Goal: Check status: Check status

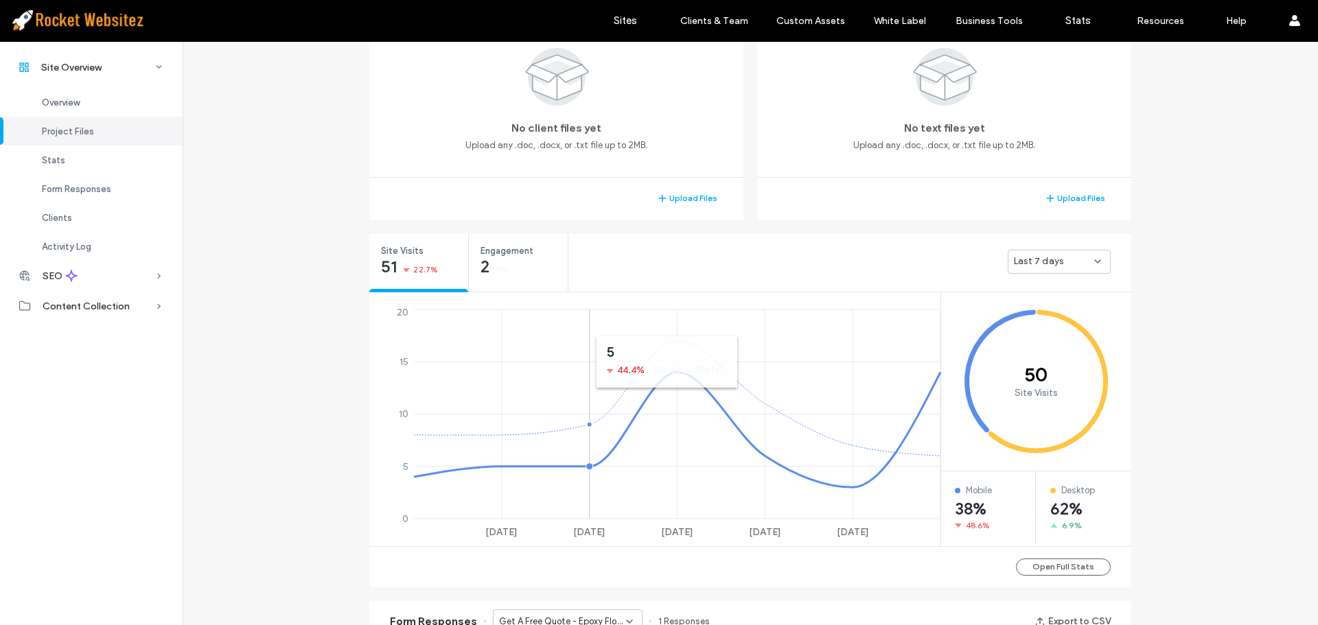
scroll to position [343, 0]
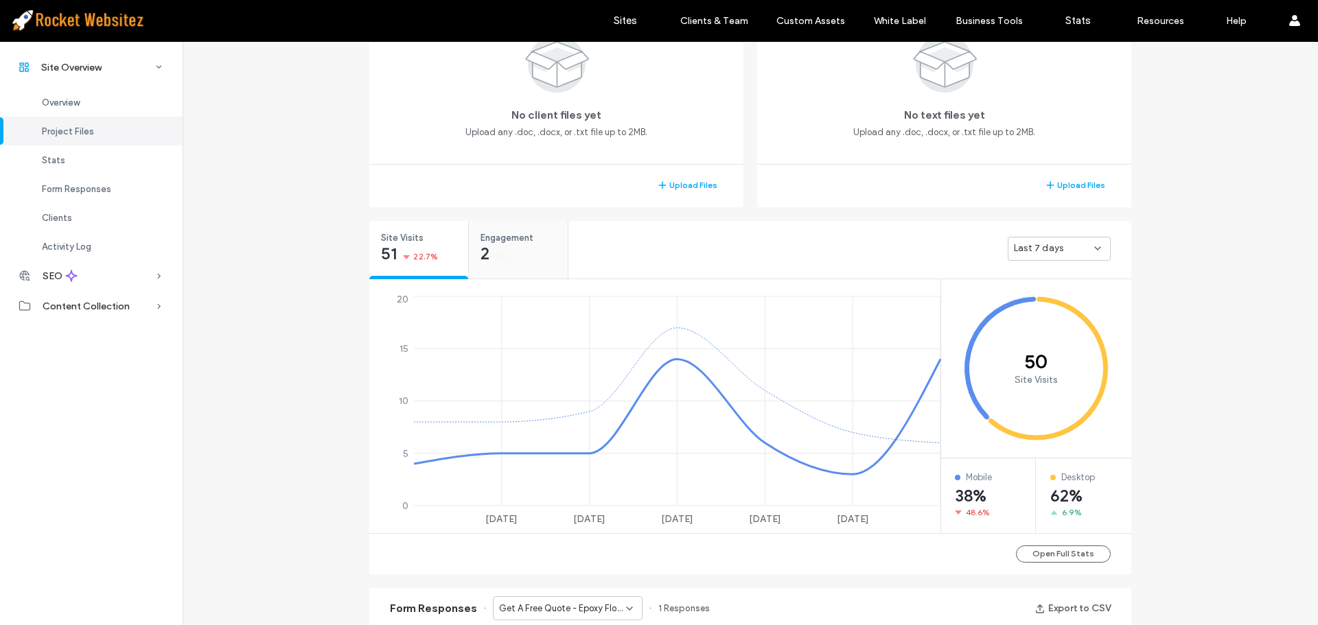
click at [541, 257] on div "Engagement 2 0%" at bounding box center [518, 246] width 99 height 51
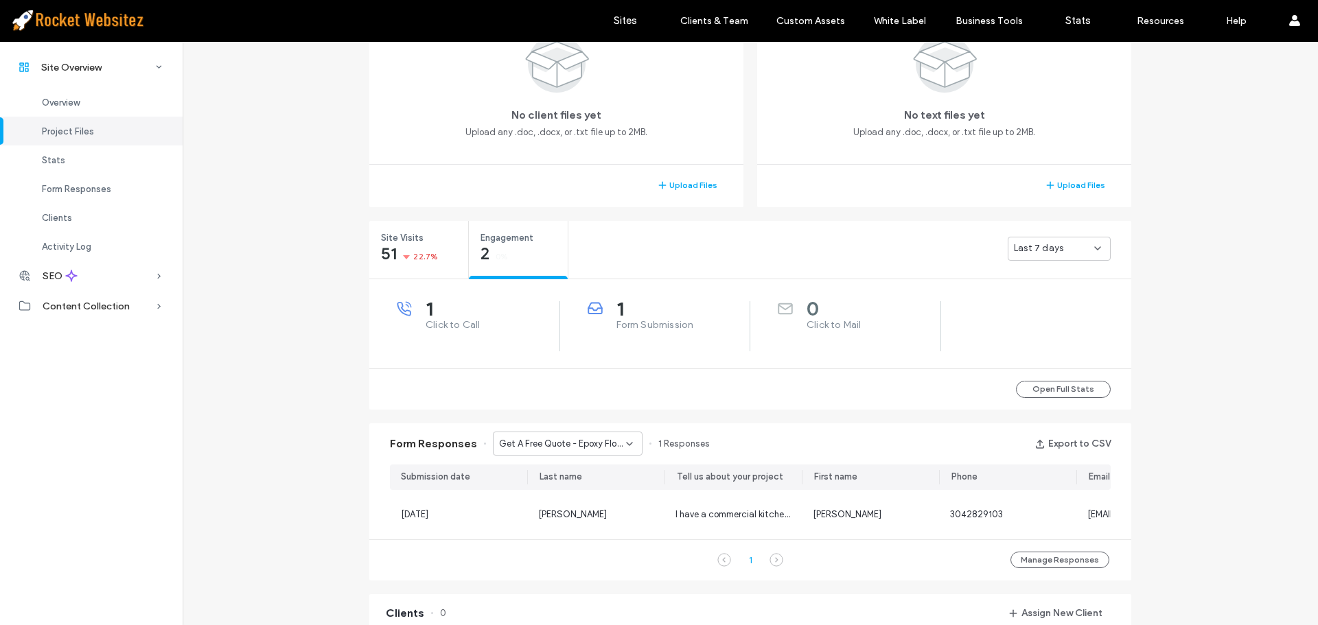
click at [585, 446] on span "Get A Free Quote - Epoxy Floor Finishing page" at bounding box center [562, 444] width 127 height 14
click at [571, 487] on span "Get A Free Quote - Commercial Painting page" at bounding box center [558, 492] width 132 height 14
click at [585, 447] on span "Get A Free Quote - Commercial Painting page" at bounding box center [562, 444] width 127 height 14
click at [566, 517] on span "Get A Free Quote - Pressure Washing page" at bounding box center [558, 516] width 132 height 14
click at [590, 443] on span "Get A Free Quote - Pressure Washing page" at bounding box center [562, 444] width 127 height 14
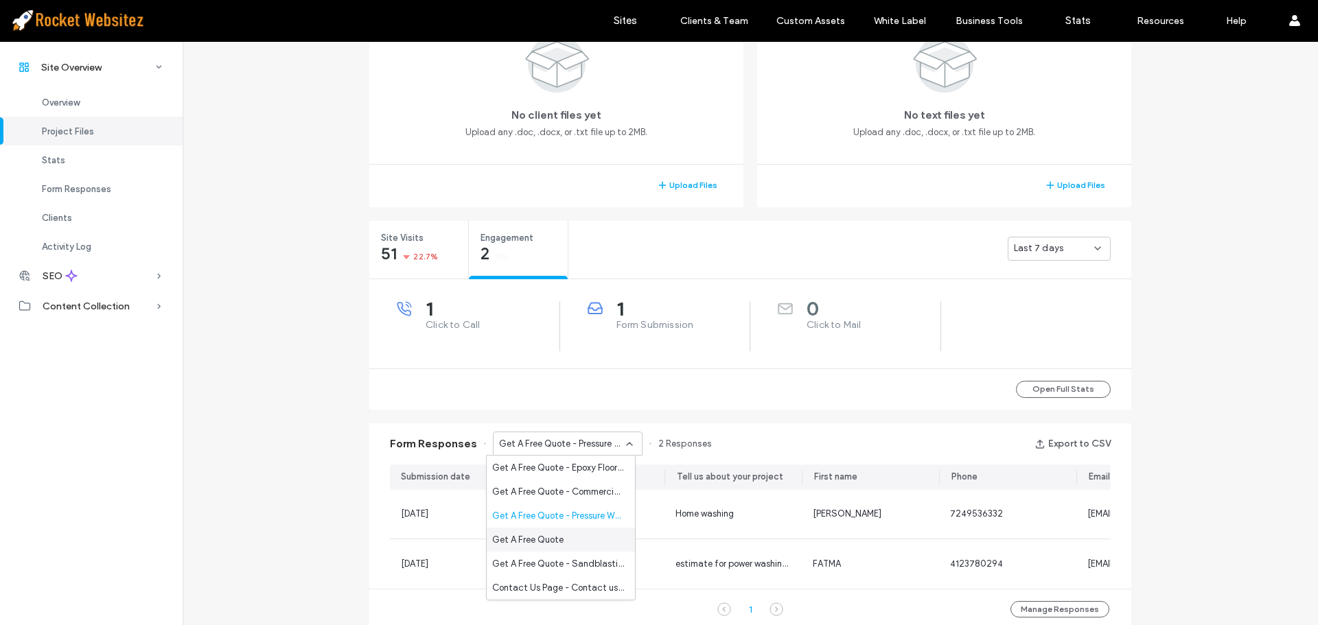
click at [563, 534] on div "Get A Free Quote" at bounding box center [561, 540] width 148 height 24
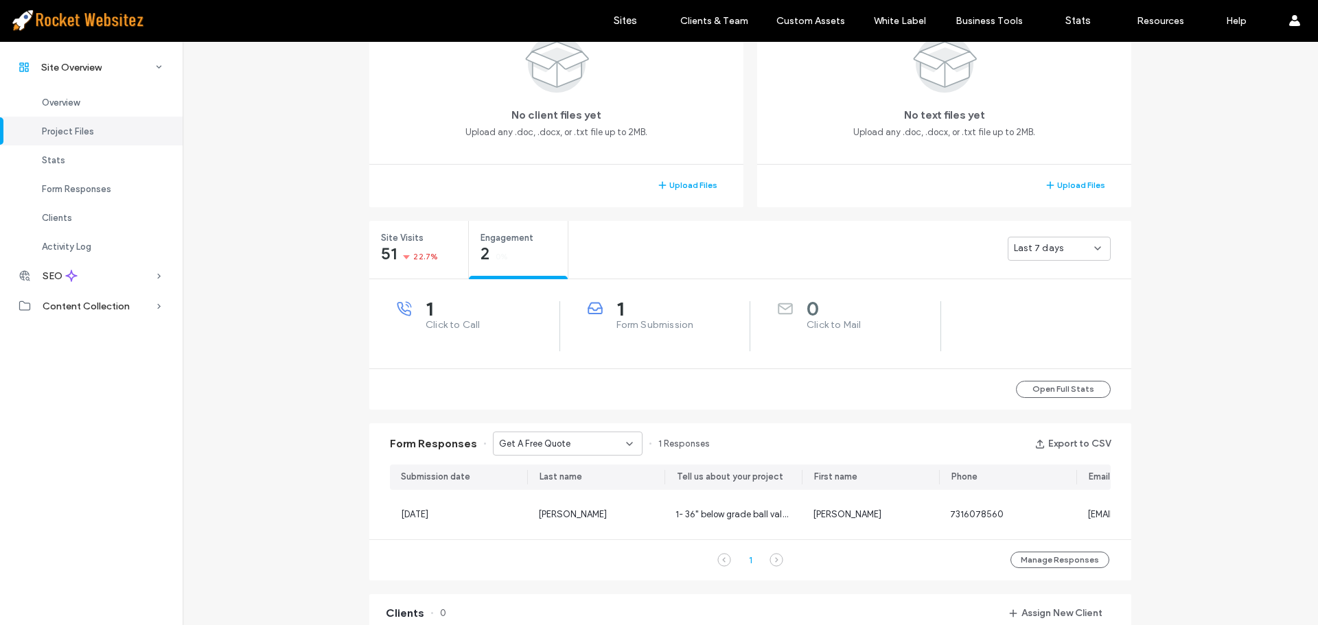
click at [576, 443] on div "Get A Free Quote" at bounding box center [562, 444] width 127 height 14
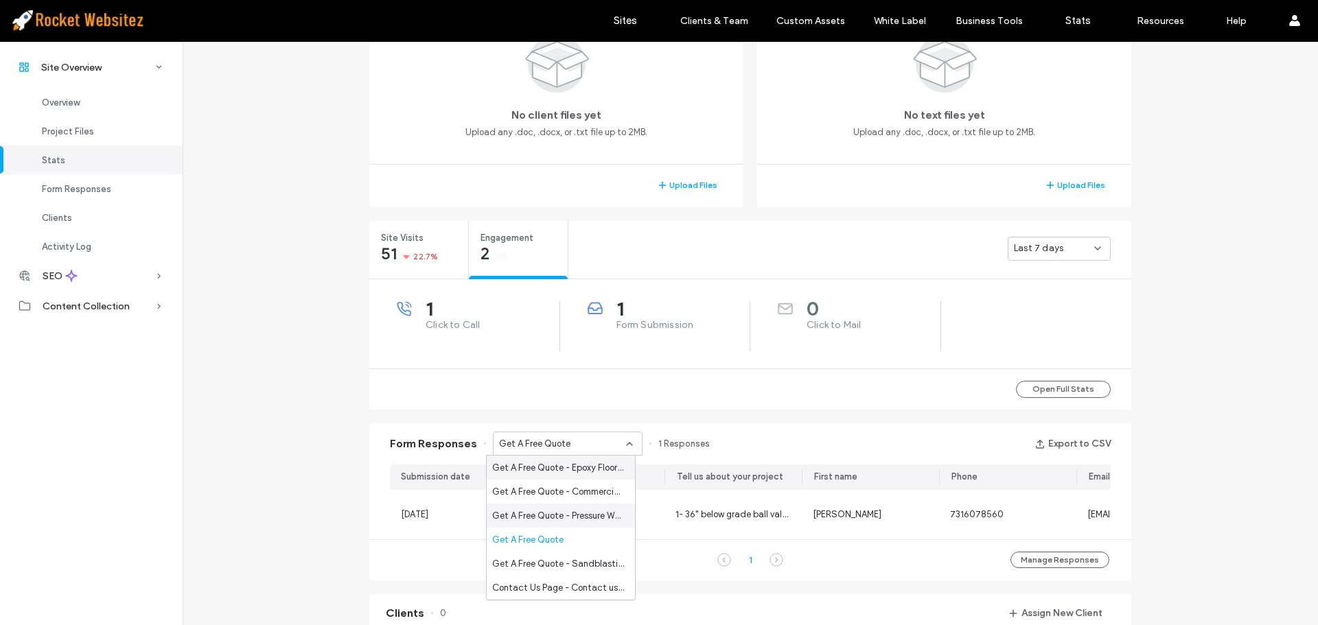
scroll to position [412, 0]
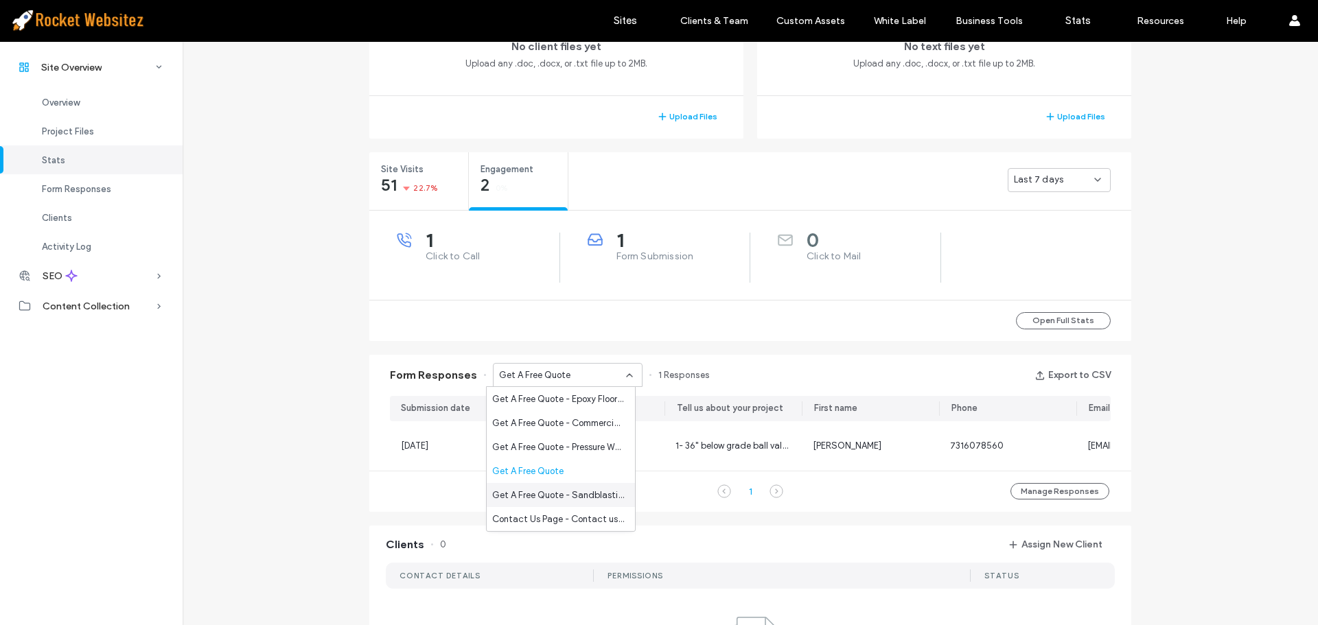
click at [571, 492] on span "Get A Free Quote - Sandblasting page" at bounding box center [558, 496] width 132 height 14
click at [587, 379] on span "Get A Free Quote - Sandblasting page" at bounding box center [562, 376] width 127 height 14
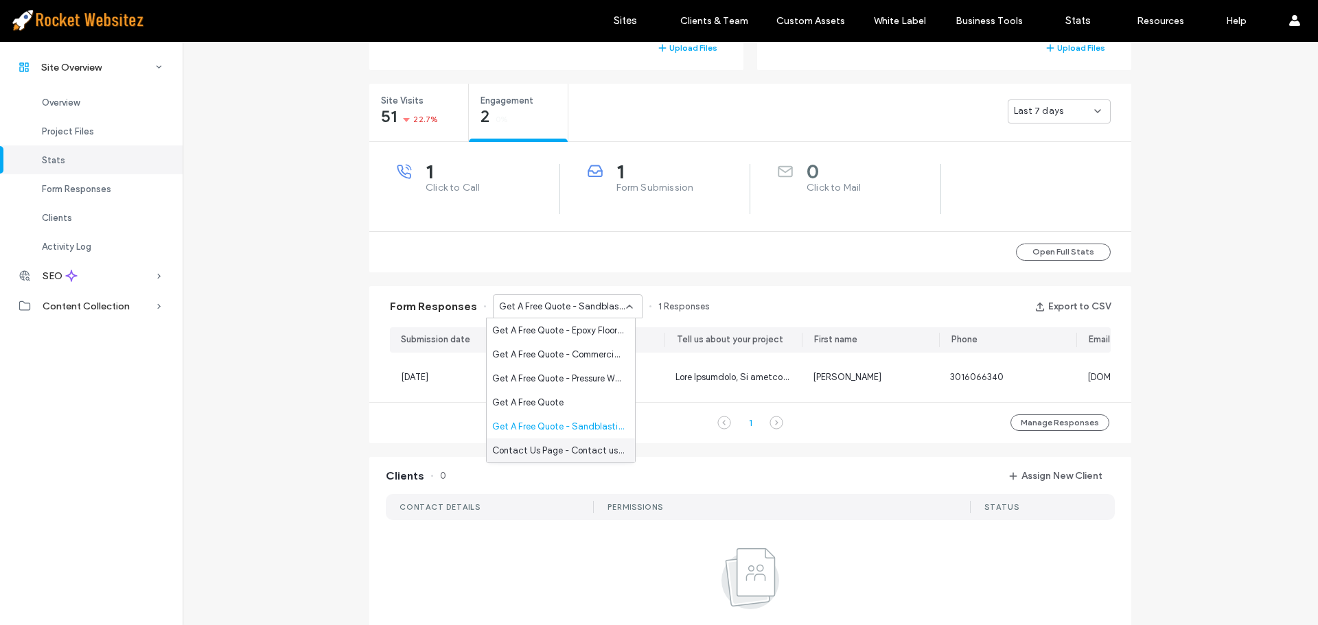
click at [559, 447] on span "Contact Us Page - Contact us page" at bounding box center [558, 451] width 132 height 14
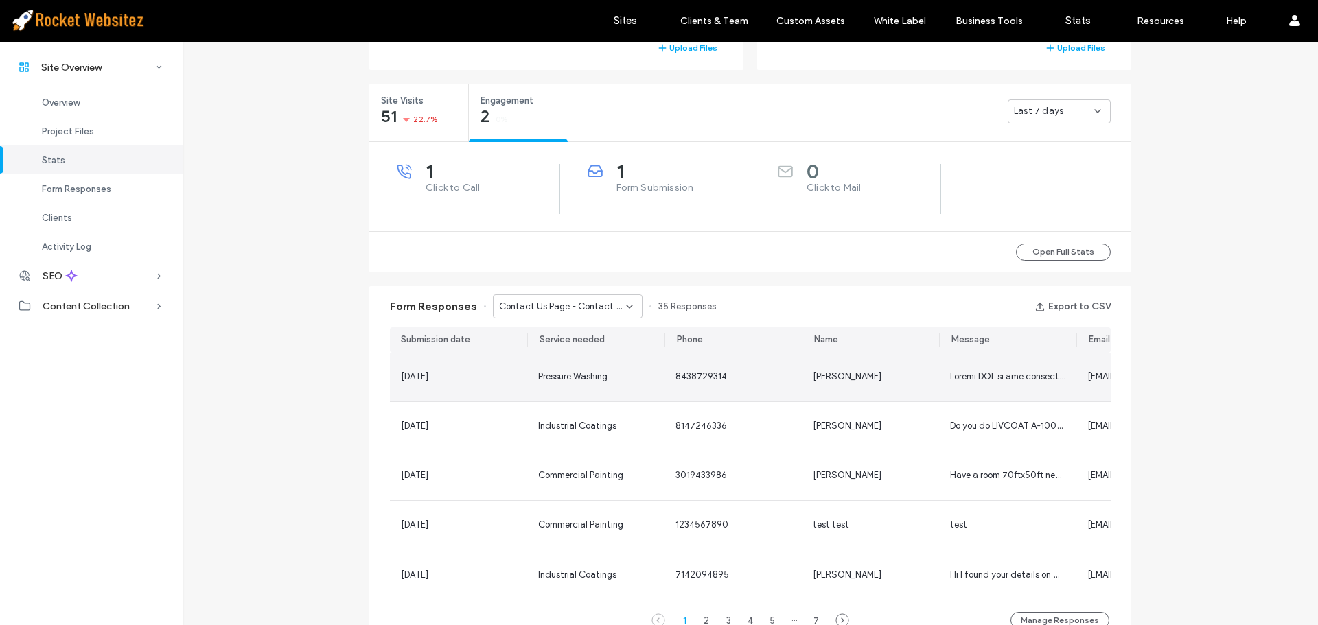
click at [576, 378] on span "Pressure Washing" at bounding box center [572, 376] width 69 height 10
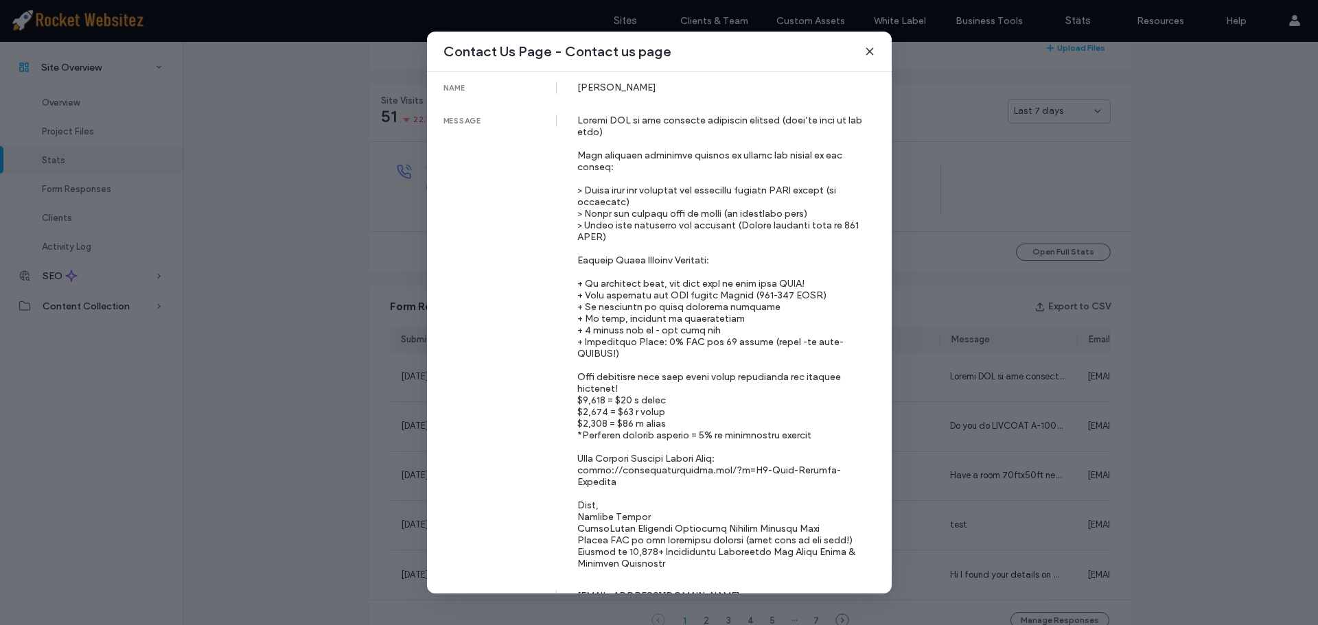
scroll to position [107, 0]
click at [931, 200] on div "Contact Us Page - Contact us page submission date [DATE] service needed Pressur…" at bounding box center [659, 312] width 1318 height 625
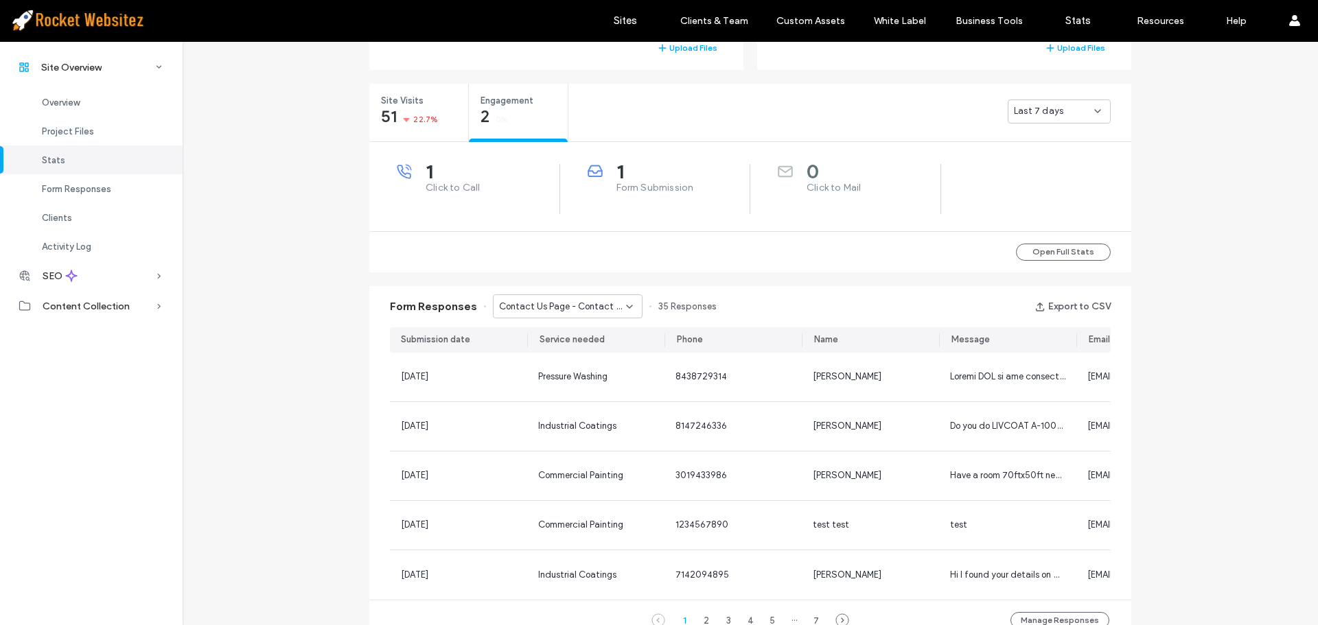
click at [559, 303] on span "Contact Us Page - Contact us page" at bounding box center [562, 307] width 127 height 14
click at [547, 424] on span "Home Page Form - Home page" at bounding box center [553, 427] width 123 height 14
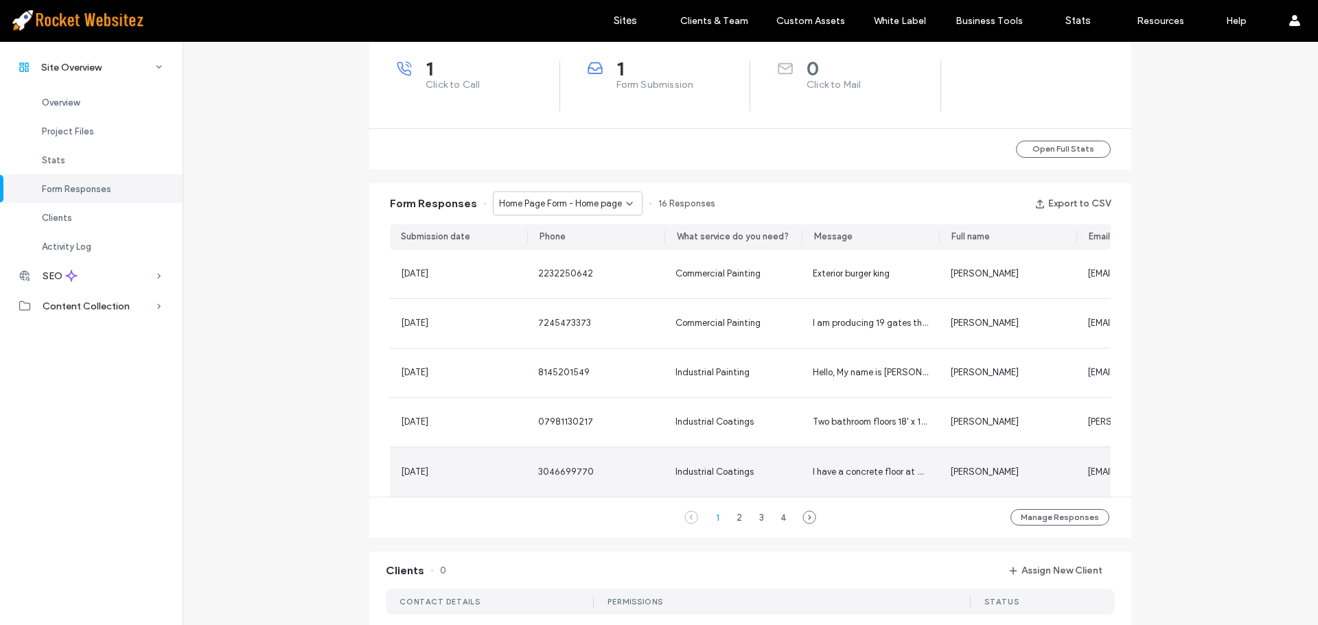
scroll to position [412, 0]
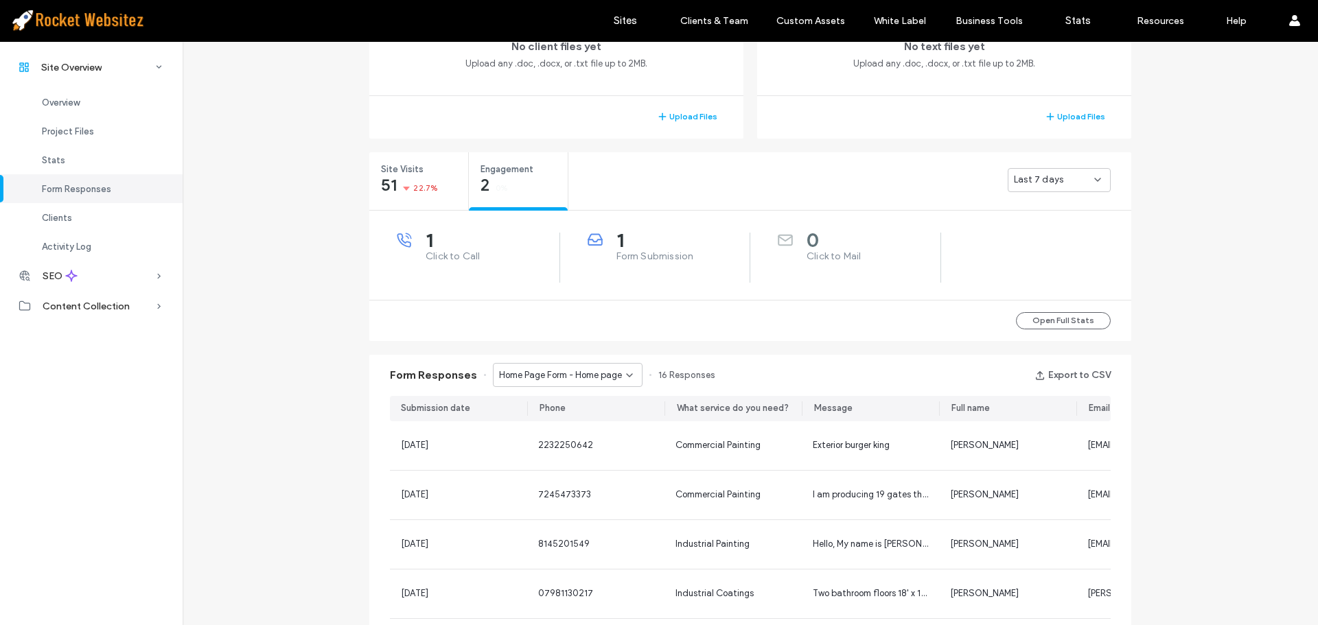
click at [561, 378] on span "Home Page Form - Home page" at bounding box center [560, 376] width 123 height 14
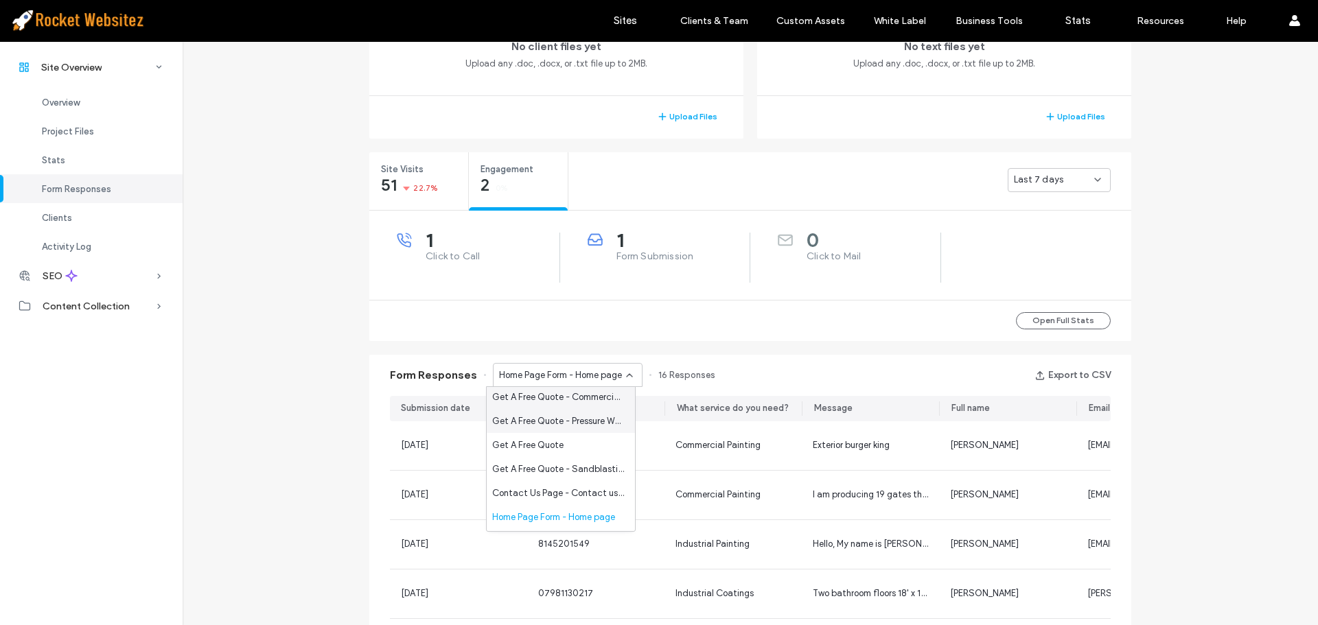
scroll to position [48, 0]
click at [555, 513] on span "Get A Free Quote On Services - Industrial Painting page" at bounding box center [558, 520] width 132 height 14
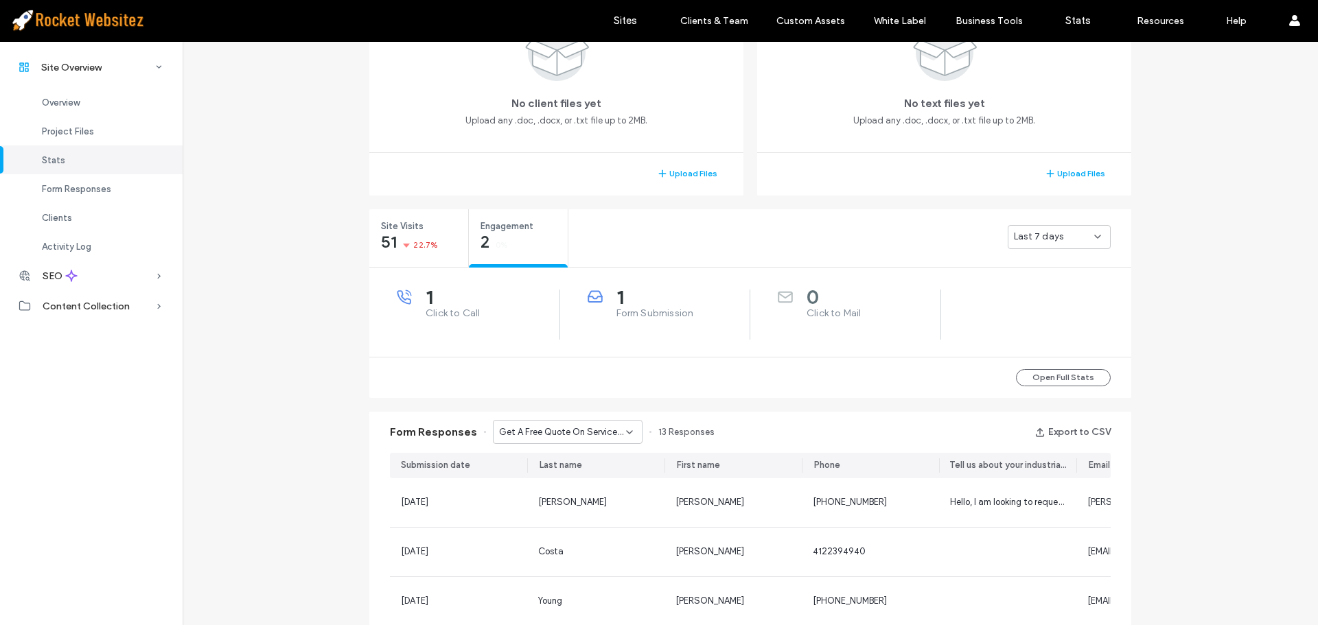
scroll to position [412, 0]
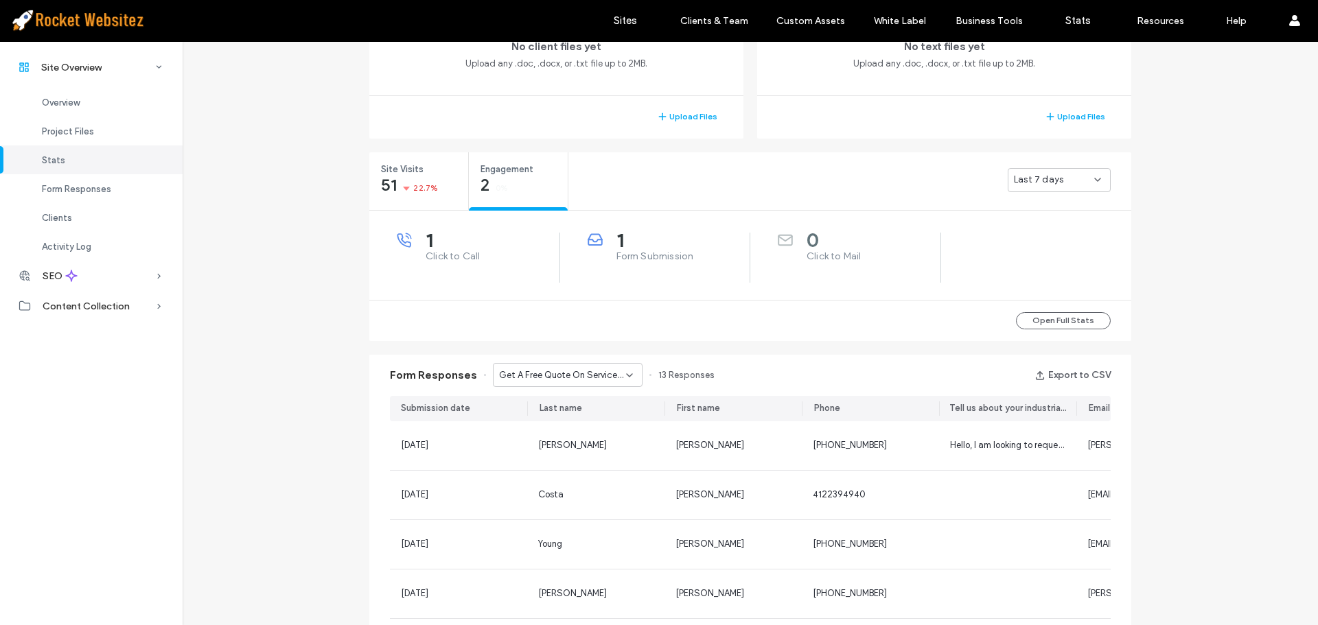
click at [574, 377] on span "Get A Free Quote On Services - Industrial Painting page" at bounding box center [562, 376] width 127 height 14
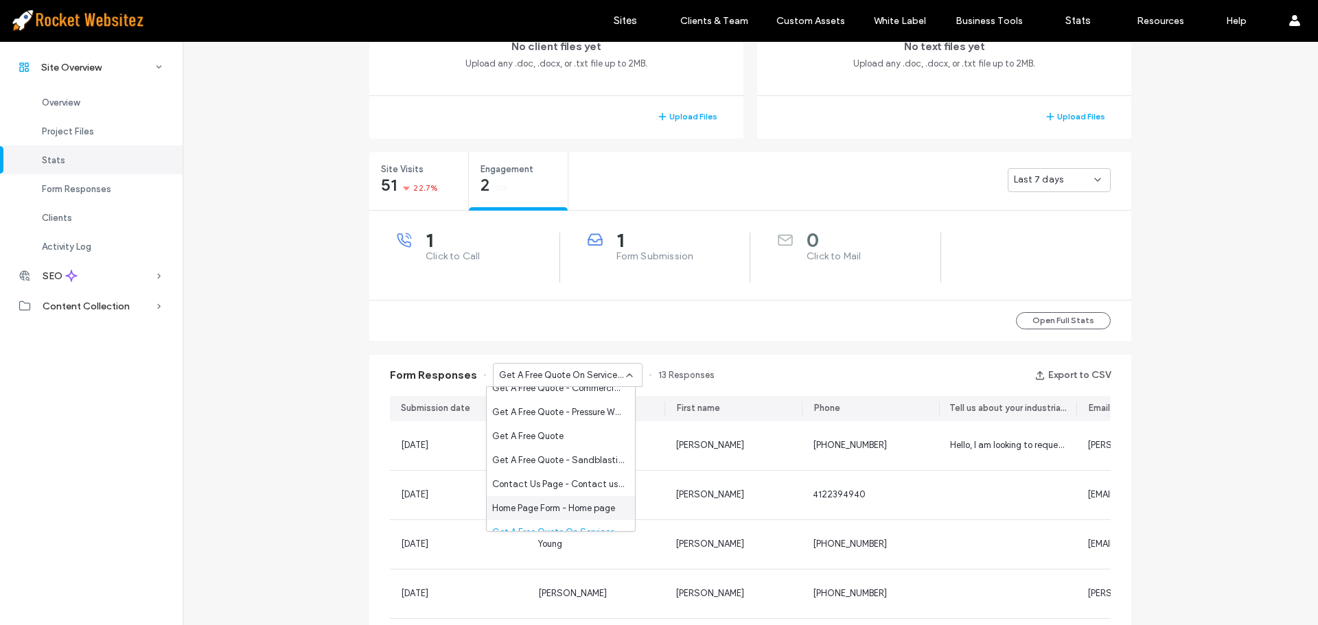
scroll to position [48, 0]
click at [555, 490] on span "Home Page Form - Home page" at bounding box center [553, 496] width 123 height 14
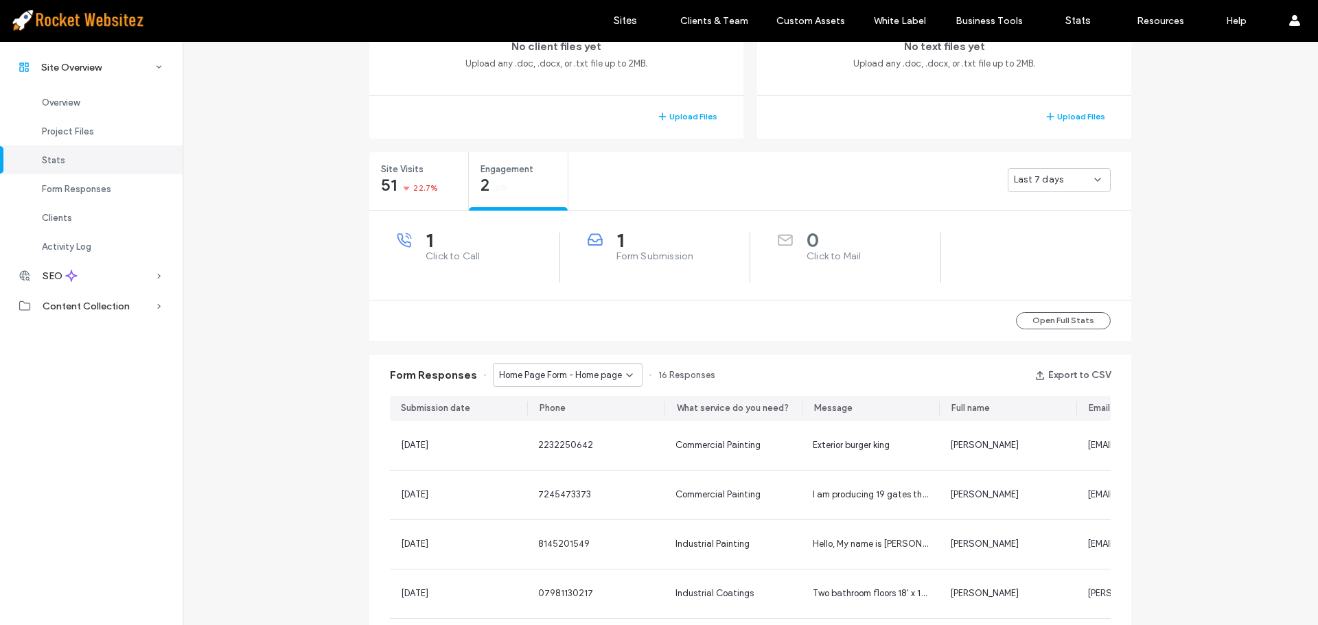
click at [566, 380] on span "Home Page Form - Home page" at bounding box center [560, 376] width 123 height 14
click at [547, 473] on span "Get A Free Quote" at bounding box center [527, 472] width 71 height 14
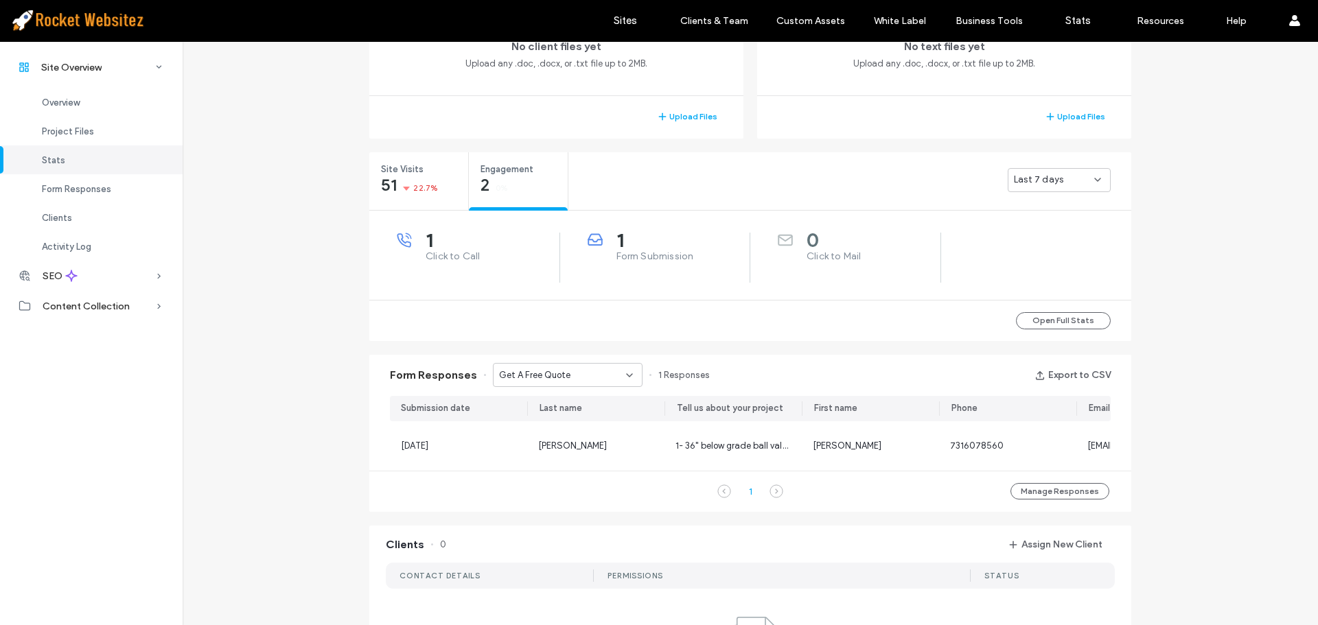
click at [559, 386] on div "Get A Free Quote" at bounding box center [568, 375] width 150 height 24
click at [560, 447] on span "Get A Free Quote - Pressure Washing page" at bounding box center [558, 448] width 132 height 14
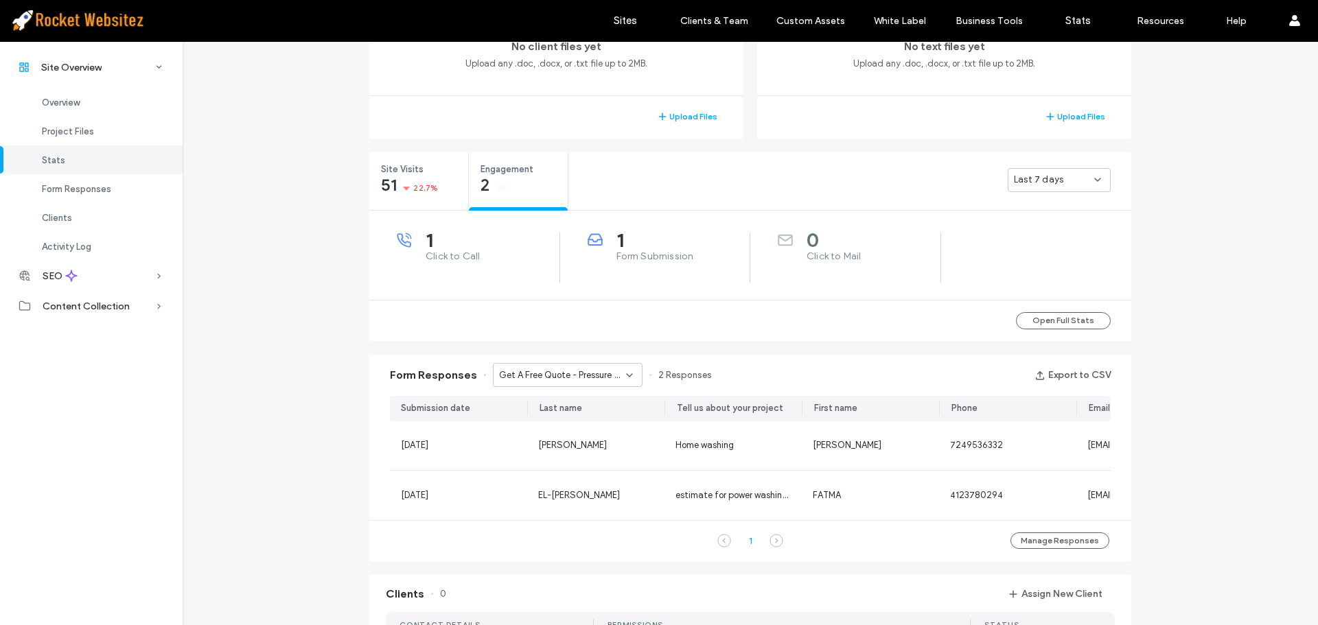
click at [556, 387] on div "Get A Free Quote - Pressure Washing page" at bounding box center [568, 375] width 150 height 24
click at [550, 430] on div "Get A Free Quote - Commercial Painting page" at bounding box center [561, 423] width 148 height 24
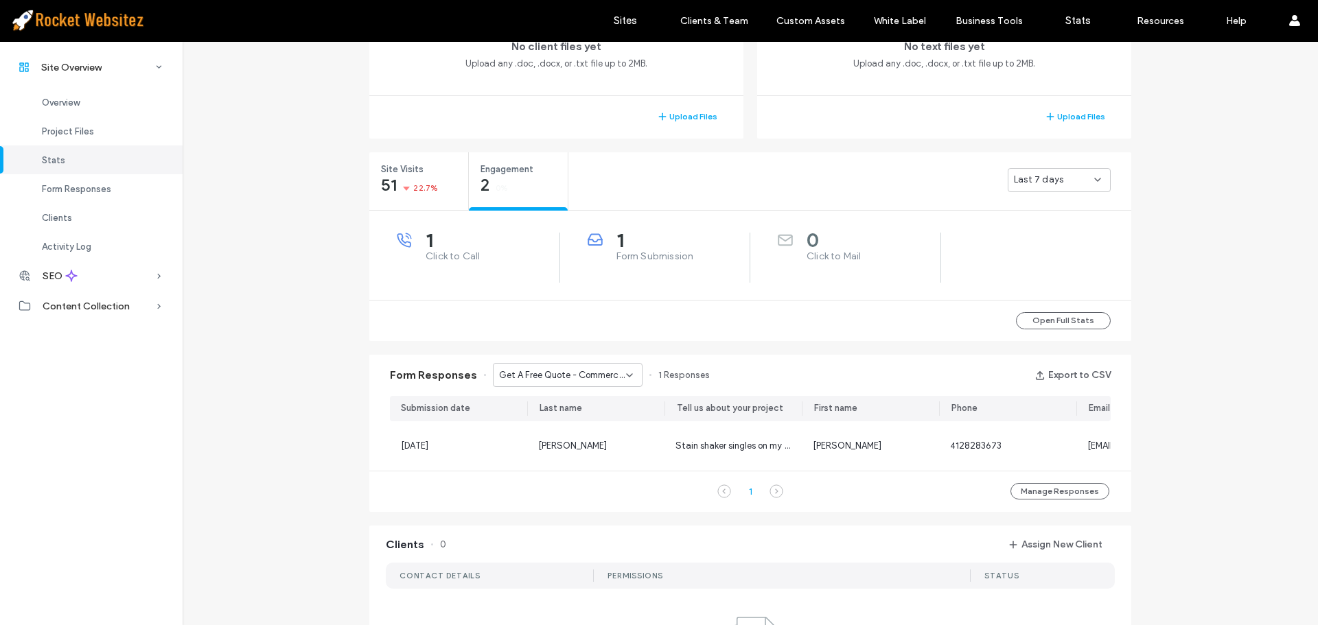
click at [554, 380] on span "Get A Free Quote - Commercial Painting page" at bounding box center [562, 376] width 127 height 14
click at [556, 401] on span "Get A Free Quote - Epoxy Floor Finishing page" at bounding box center [558, 400] width 132 height 14
click at [558, 380] on span "Get A Free Quote - Epoxy Floor Finishing page" at bounding box center [562, 376] width 127 height 14
click at [555, 450] on span "Get A Free Quote - Pressure Washing page" at bounding box center [558, 448] width 132 height 14
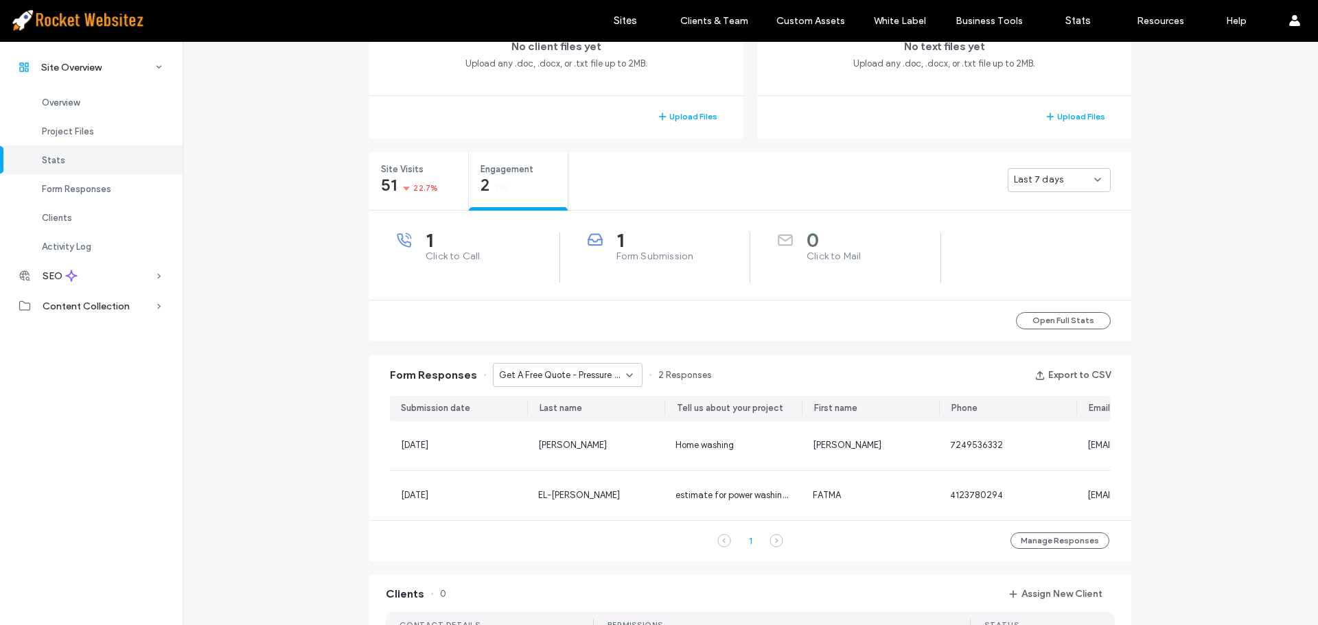
click at [555, 381] on span "Get A Free Quote - Pressure Washing page" at bounding box center [562, 376] width 127 height 14
click at [545, 469] on span "Get A Free Quote" at bounding box center [527, 472] width 71 height 14
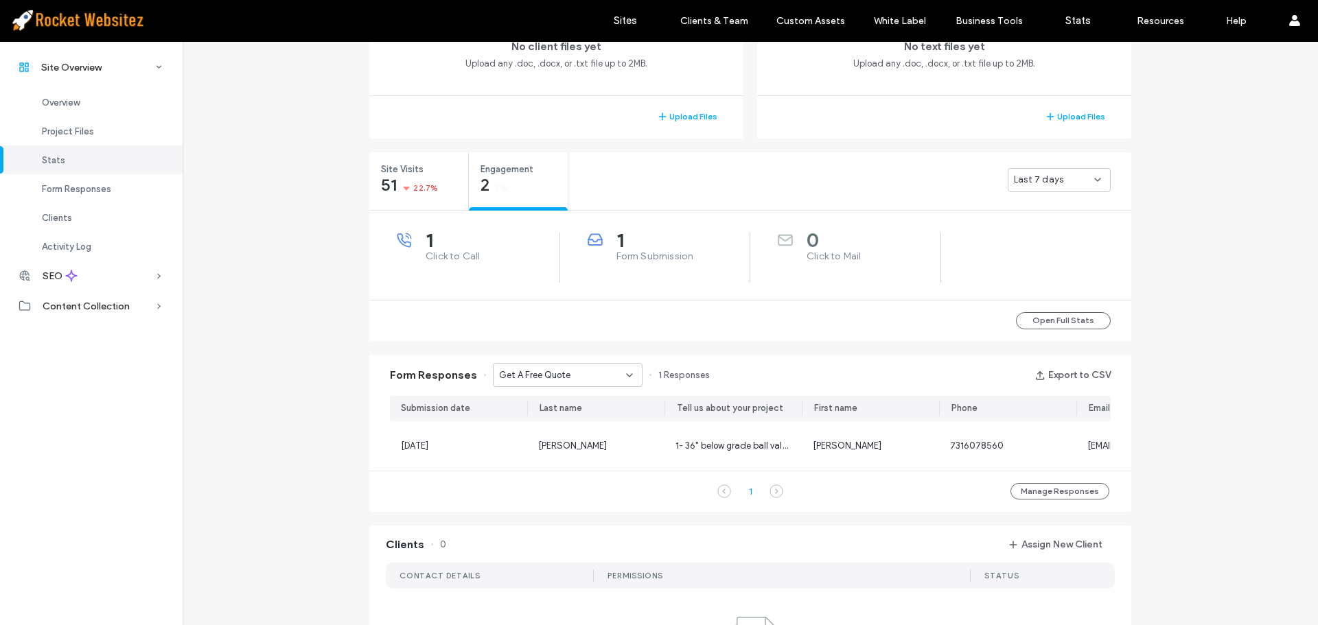
scroll to position [0, 0]
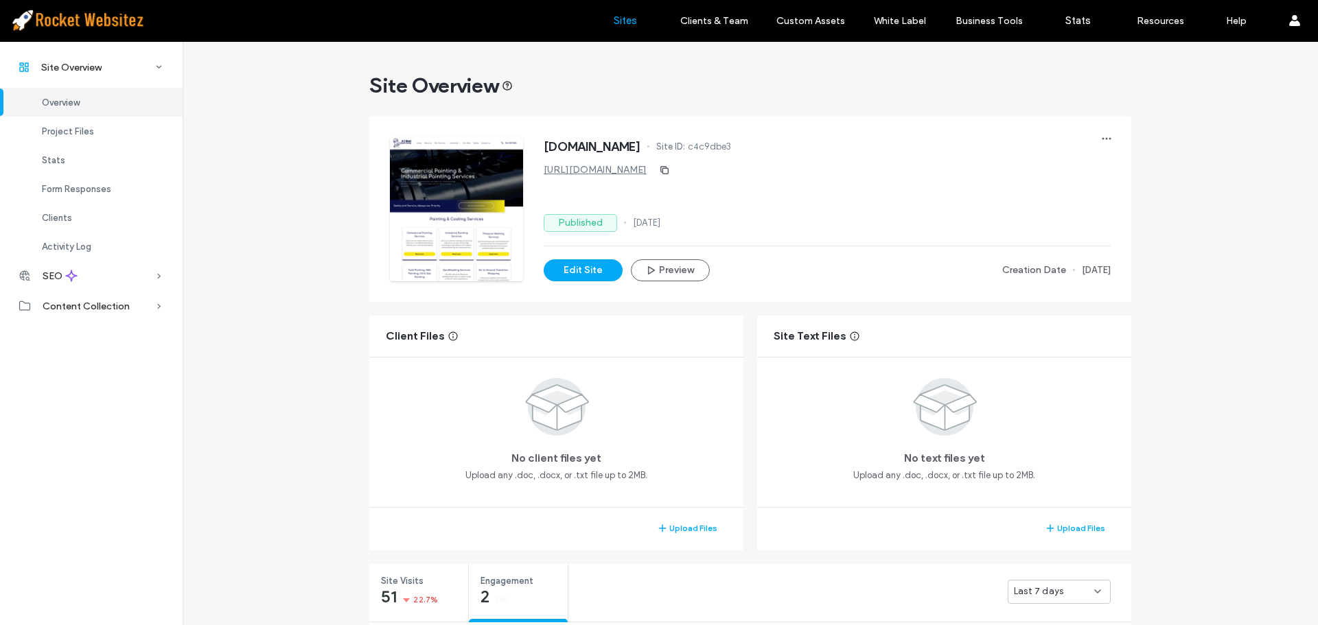
click at [628, 21] on label "Sites" at bounding box center [625, 20] width 23 height 12
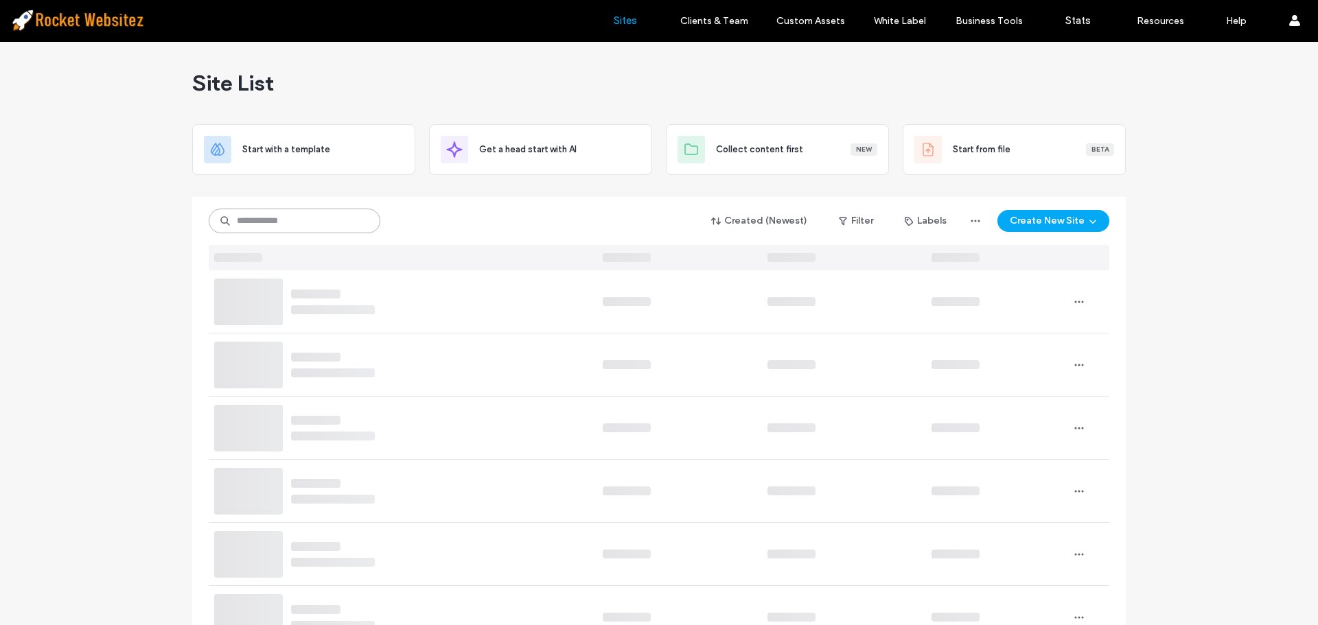
click at [311, 222] on input at bounding box center [295, 221] width 172 height 25
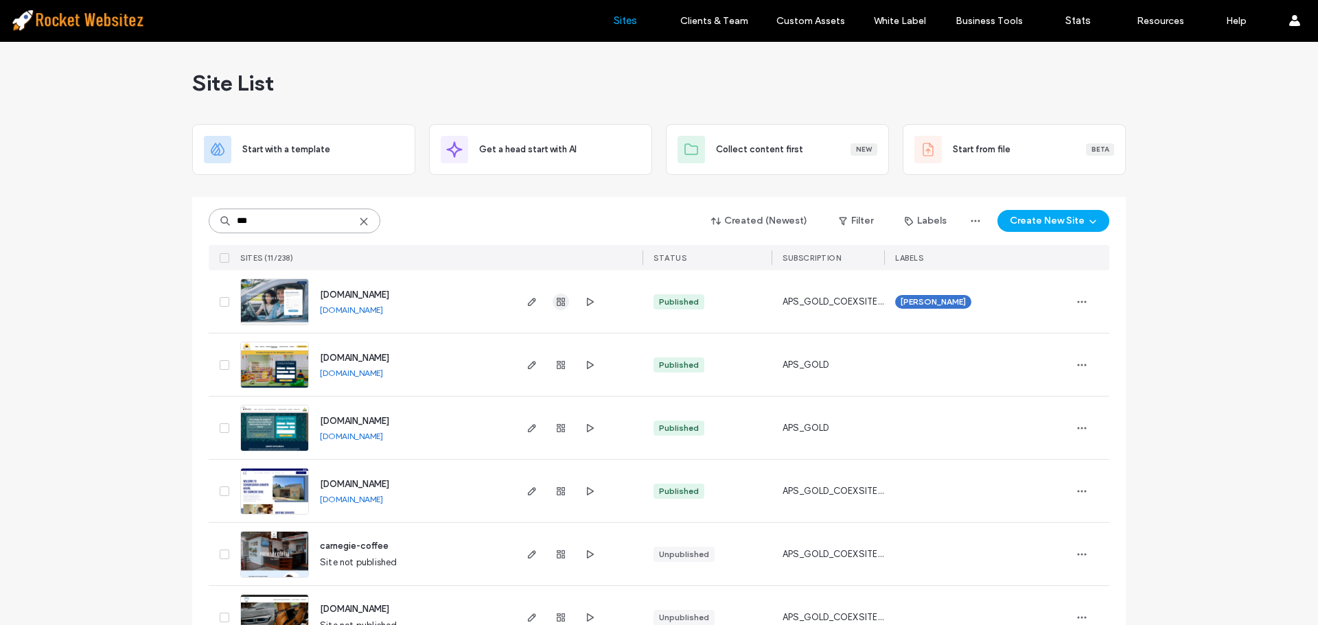
type input "***"
click at [557, 305] on use "button" at bounding box center [561, 302] width 8 height 8
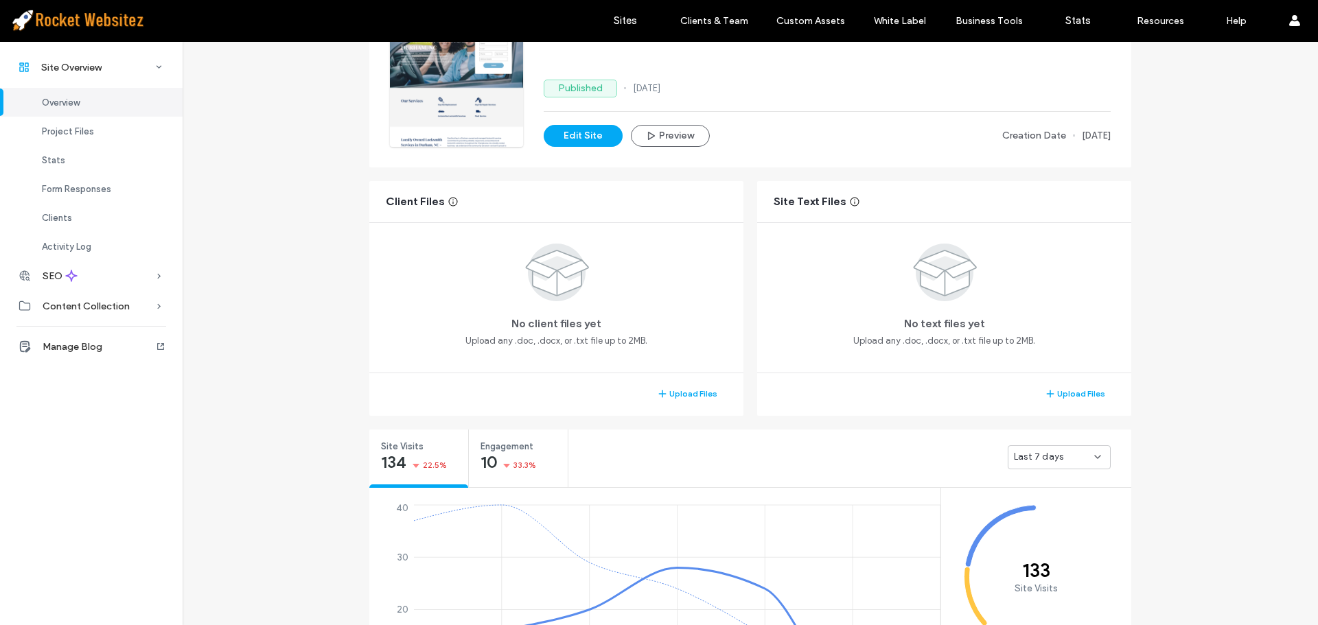
scroll to position [137, 0]
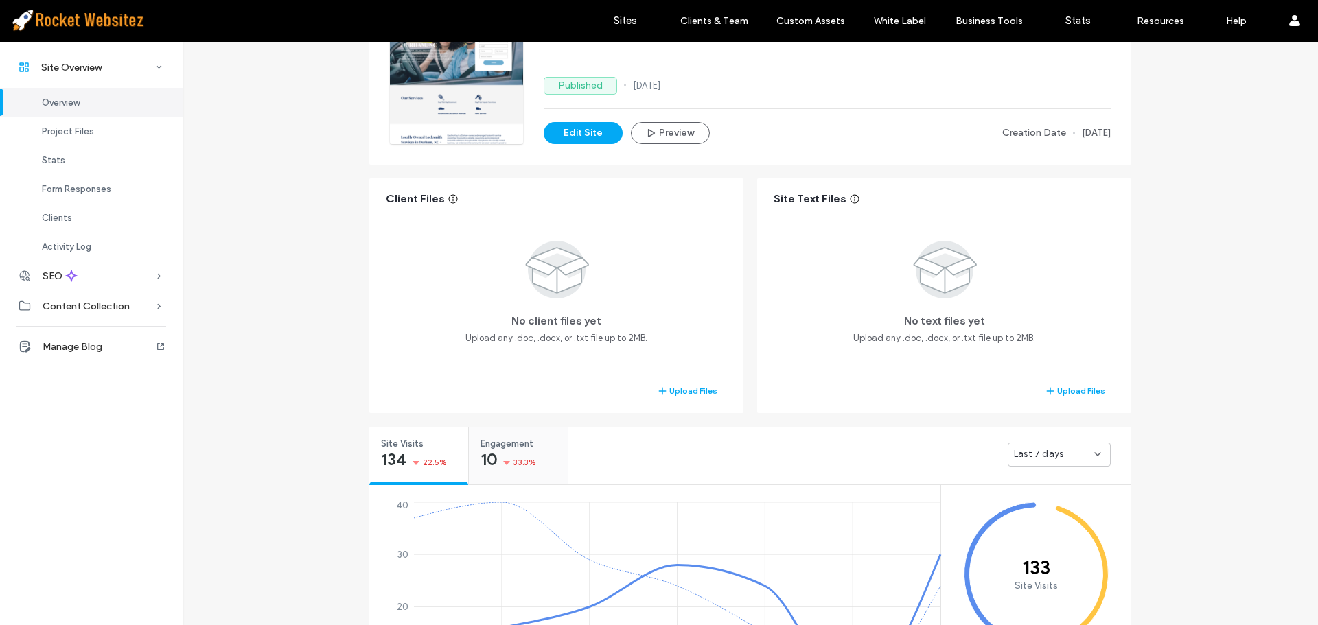
click at [550, 443] on div "Engagement 10 33.3%" at bounding box center [518, 452] width 99 height 51
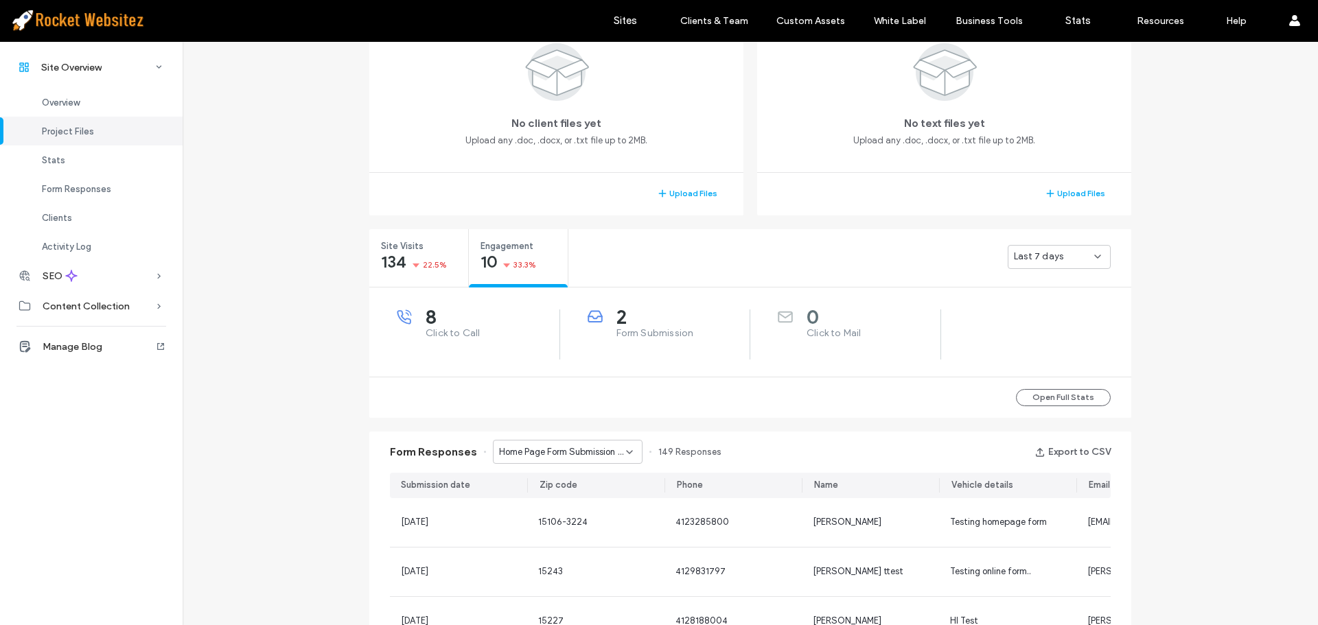
scroll to position [343, 0]
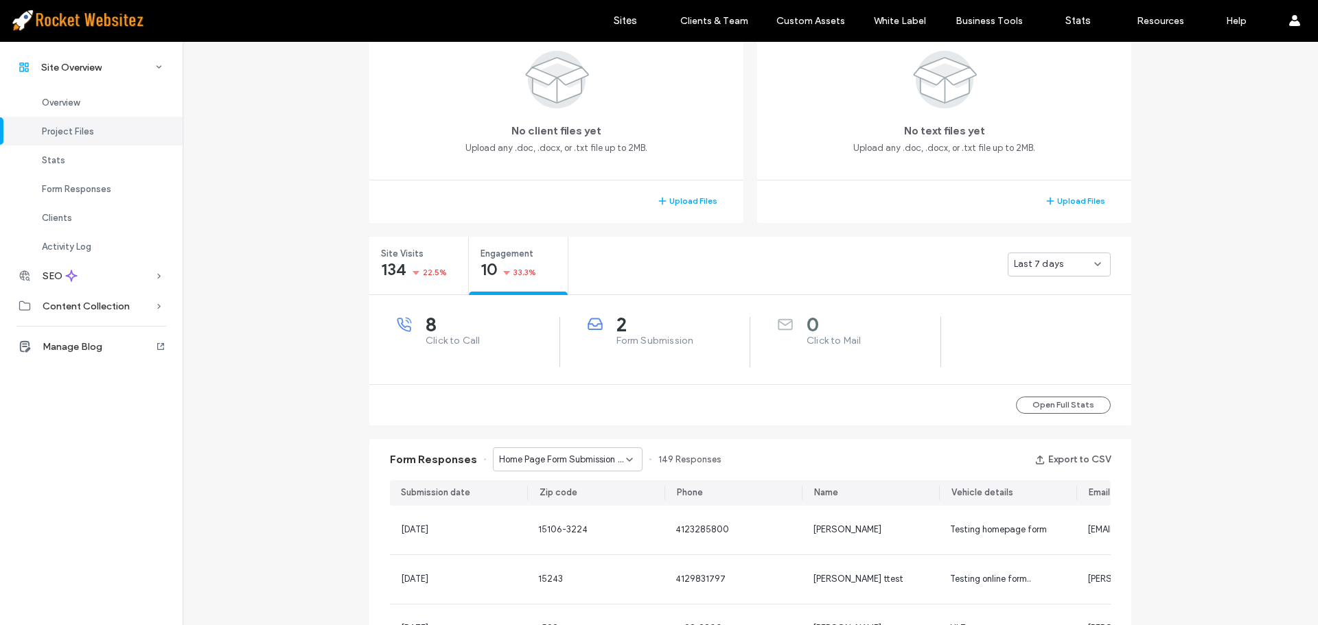
scroll to position [343, 0]
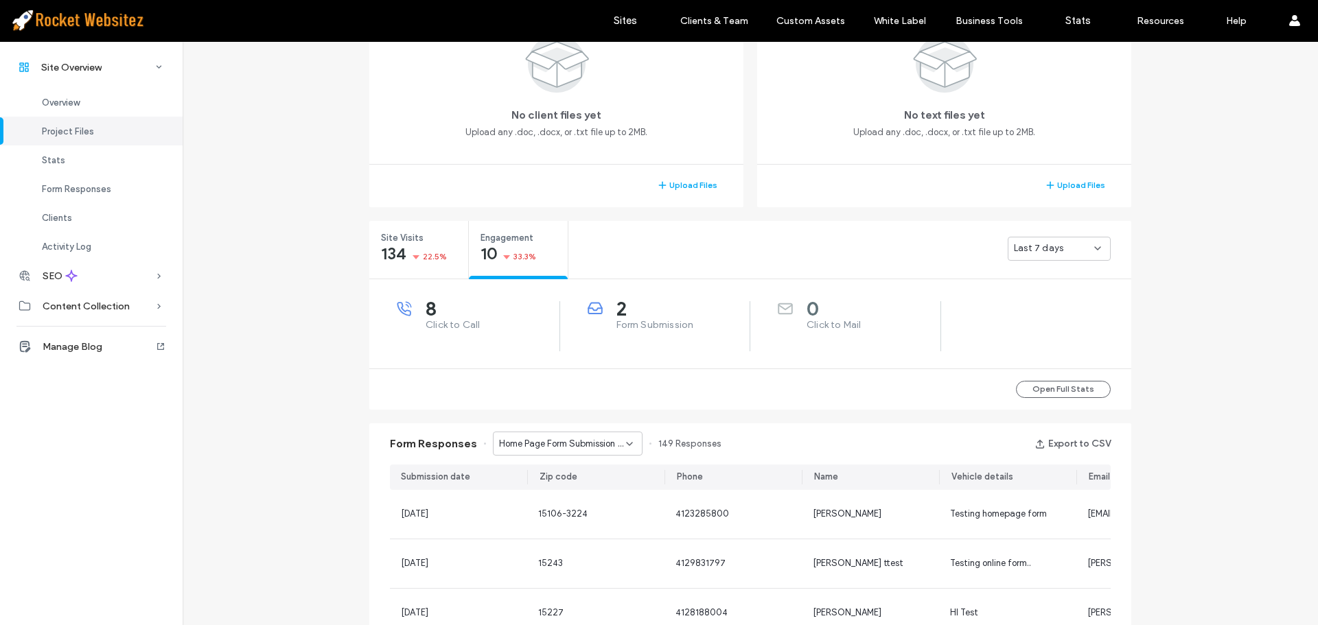
click at [665, 321] on span "Form Submission" at bounding box center [683, 325] width 134 height 14
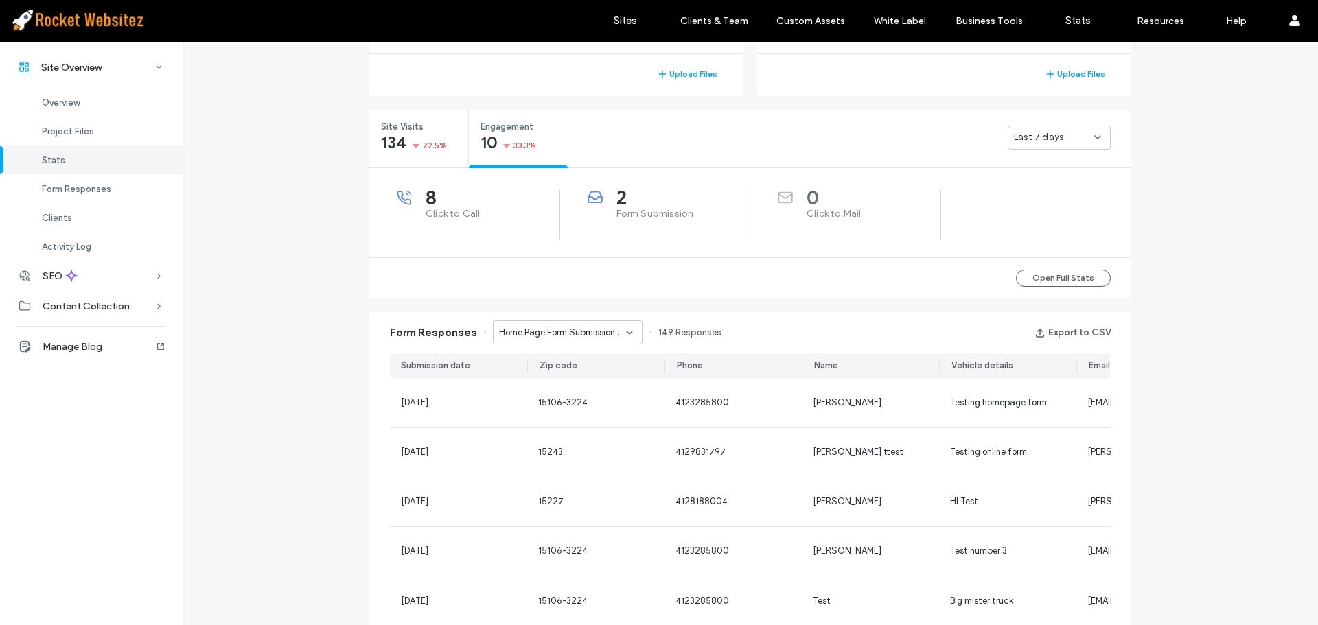
scroll to position [549, 0]
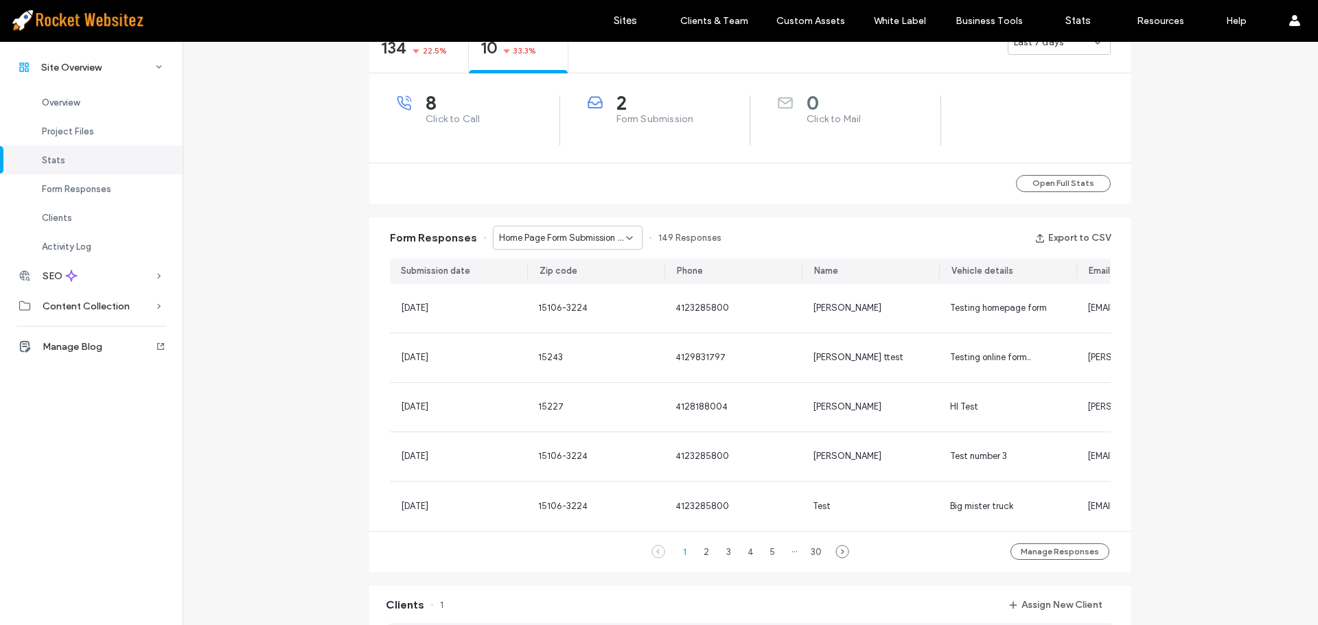
click at [588, 243] on span "Home Page Form Submission - Home page" at bounding box center [562, 238] width 127 height 14
click at [572, 285] on span "Request a Free Estimate - Contact Us popup" at bounding box center [558, 286] width 132 height 14
click at [581, 248] on div "Request a Free Estimate - Contact Us popup" at bounding box center [568, 238] width 150 height 24
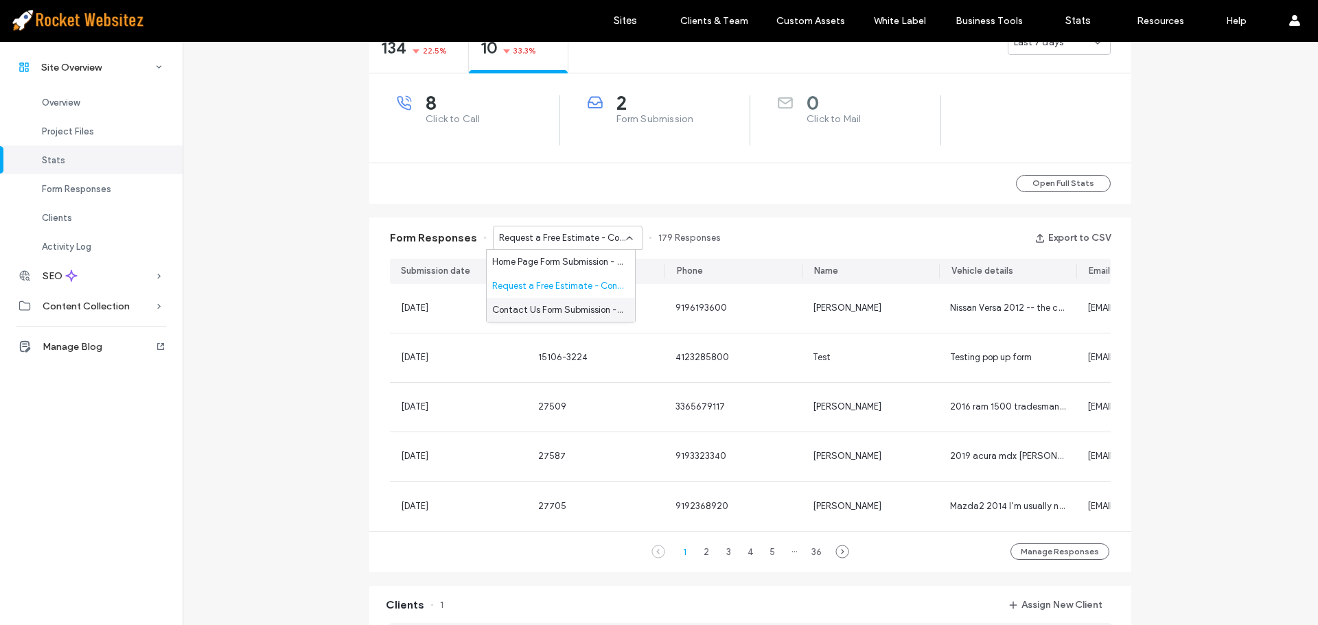
click at [566, 307] on span "Contact Us Form Submission - Contact Us page" at bounding box center [558, 310] width 132 height 14
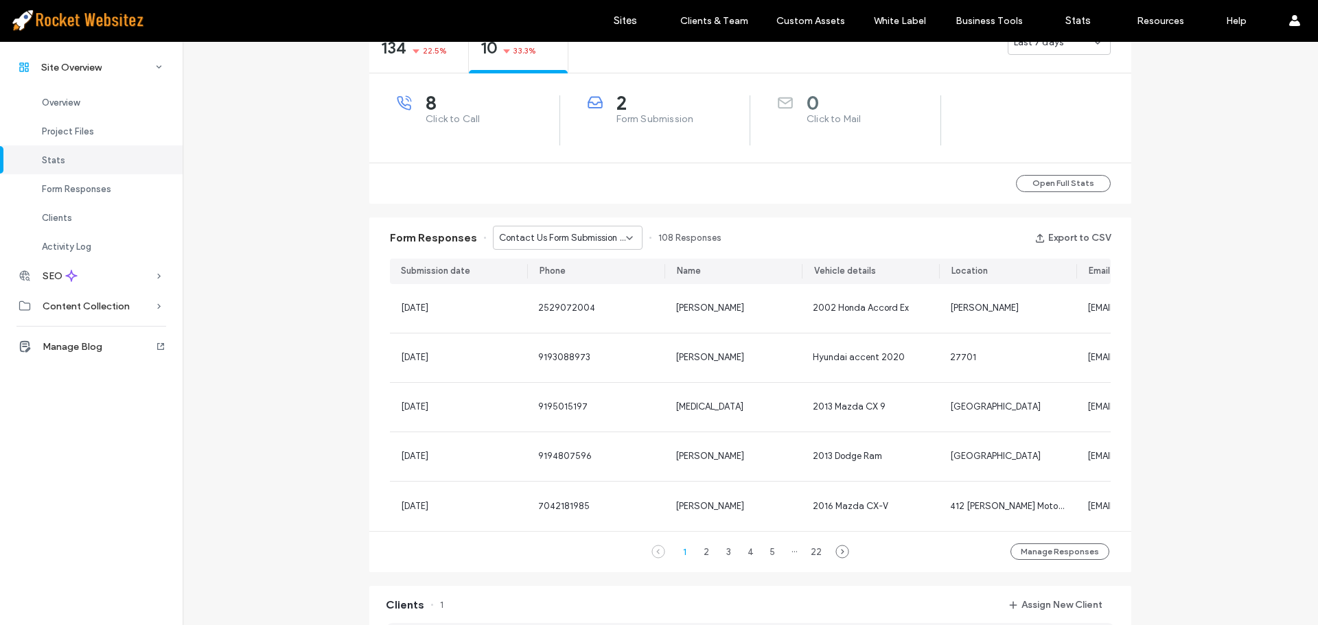
click at [580, 239] on span "Contact Us Form Submission - Contact Us page" at bounding box center [562, 238] width 127 height 14
click at [570, 293] on div "Request a Free Estimate - Contact Us popup" at bounding box center [561, 286] width 148 height 24
click at [579, 239] on span "Request a Free Estimate - Contact Us popup" at bounding box center [562, 238] width 127 height 14
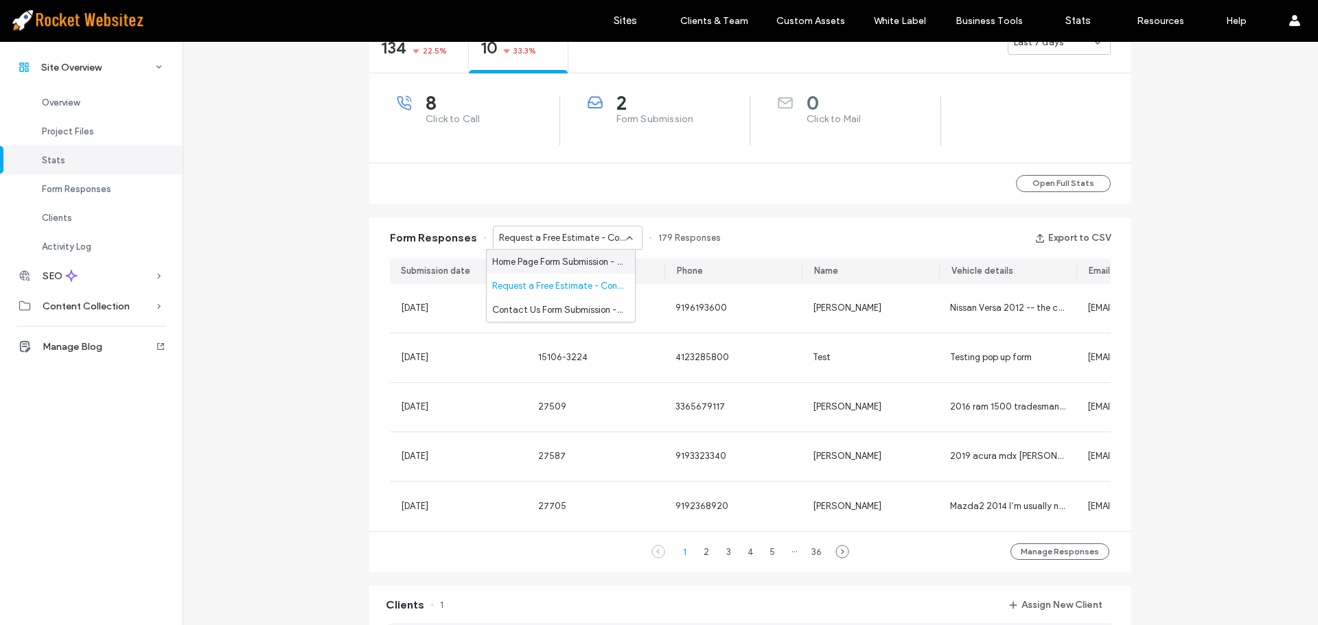
click at [573, 270] on div "Home Page Form Submission - Home page" at bounding box center [561, 262] width 148 height 24
